Goal: Task Accomplishment & Management: Manage account settings

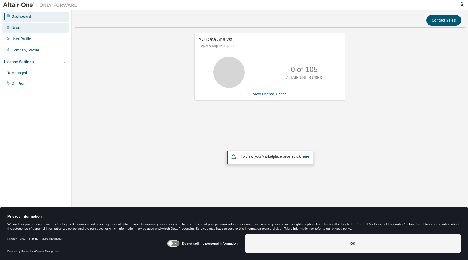
click at [26, 28] on div "Users" at bounding box center [35, 28] width 66 height 10
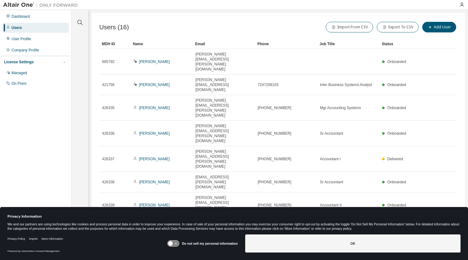
click at [377, 187] on div "30" at bounding box center [392, 185] width 50 height 7
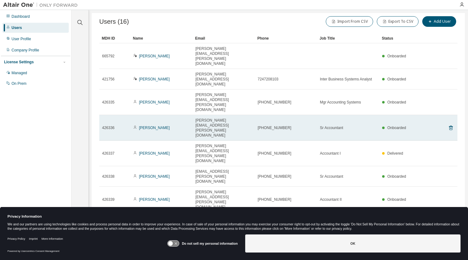
scroll to position [8, 0]
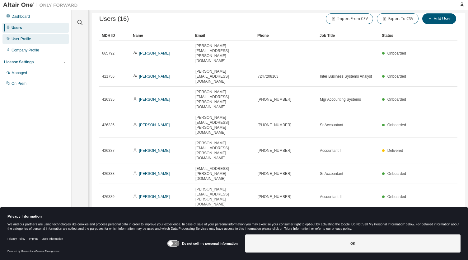
click at [40, 36] on div "User Profile" at bounding box center [35, 39] width 66 height 10
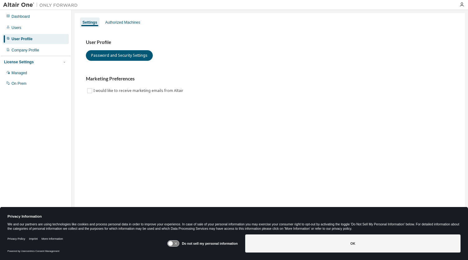
click at [45, 21] on div "Dashboard Users User Profile Company Profile License Settings Managed On Prem" at bounding box center [35, 50] width 69 height 78
click at [42, 34] on div "User Profile" at bounding box center [35, 39] width 66 height 10
click at [44, 26] on div "Users" at bounding box center [35, 28] width 66 height 10
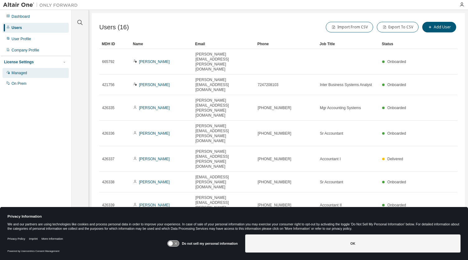
click at [33, 74] on div "Managed" at bounding box center [35, 73] width 66 height 10
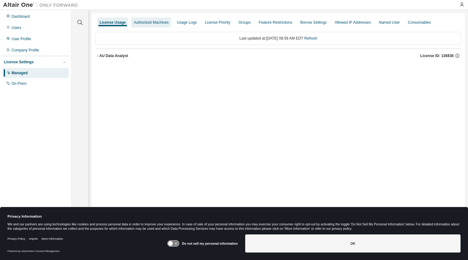
click at [159, 20] on div "Authorized Machines" at bounding box center [151, 22] width 35 height 5
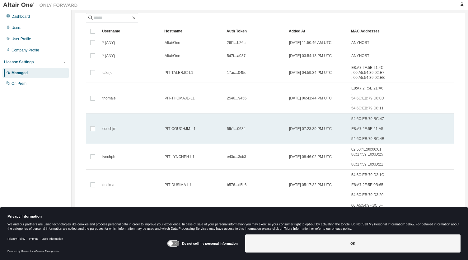
scroll to position [48, 0]
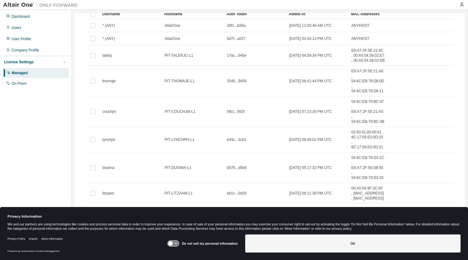
click at [53, 173] on div "Dashboard Users User Profile Company Profile License Settings Managed On Prem" at bounding box center [35, 120] width 69 height 219
click at [119, 15] on div "Username" at bounding box center [130, 14] width 57 height 10
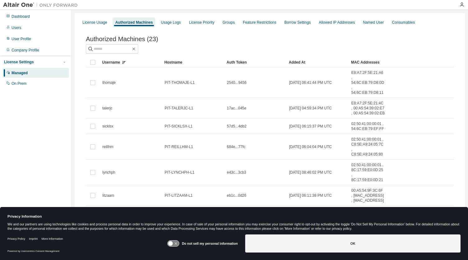
click at [119, 63] on div "Username" at bounding box center [130, 62] width 57 height 10
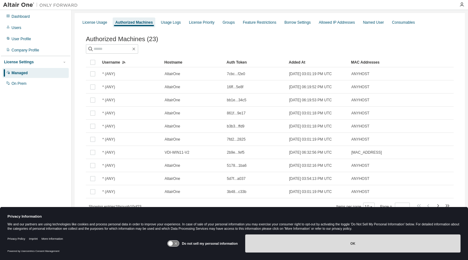
click at [327, 236] on button "OK" at bounding box center [352, 243] width 215 height 18
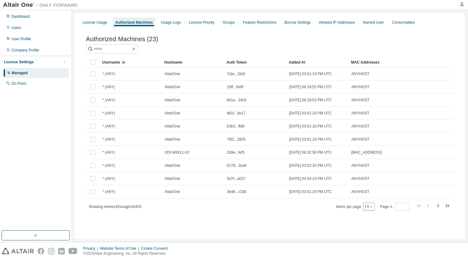
click at [371, 207] on icon "button" at bounding box center [371, 206] width 2 height 1
click at [378, 237] on div "50" at bounding box center [388, 237] width 50 height 7
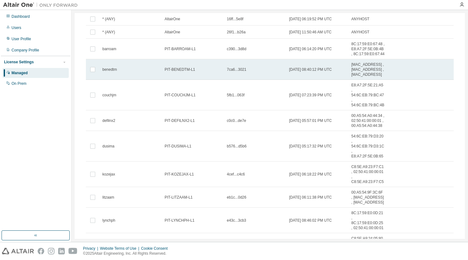
scroll to position [187, 0]
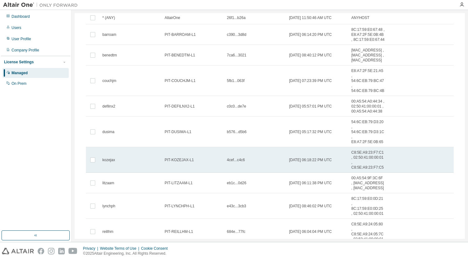
type button "50"
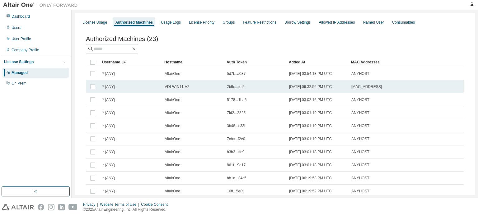
scroll to position [0, 0]
